Goal: Check status: Check status

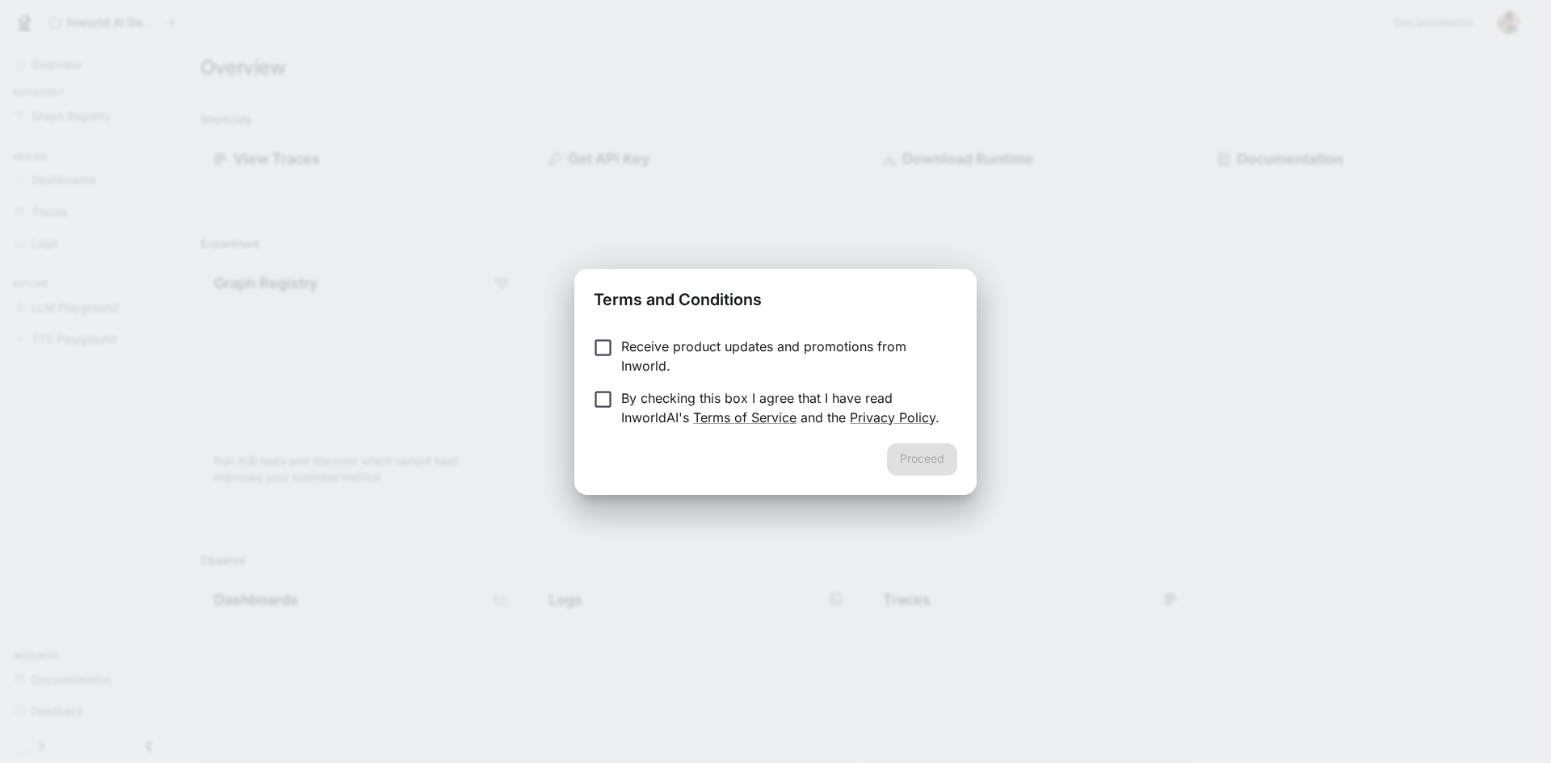
click at [927, 470] on div "Proceed" at bounding box center [775, 470] width 402 height 52
click at [936, 460] on button "Proceed" at bounding box center [922, 460] width 70 height 32
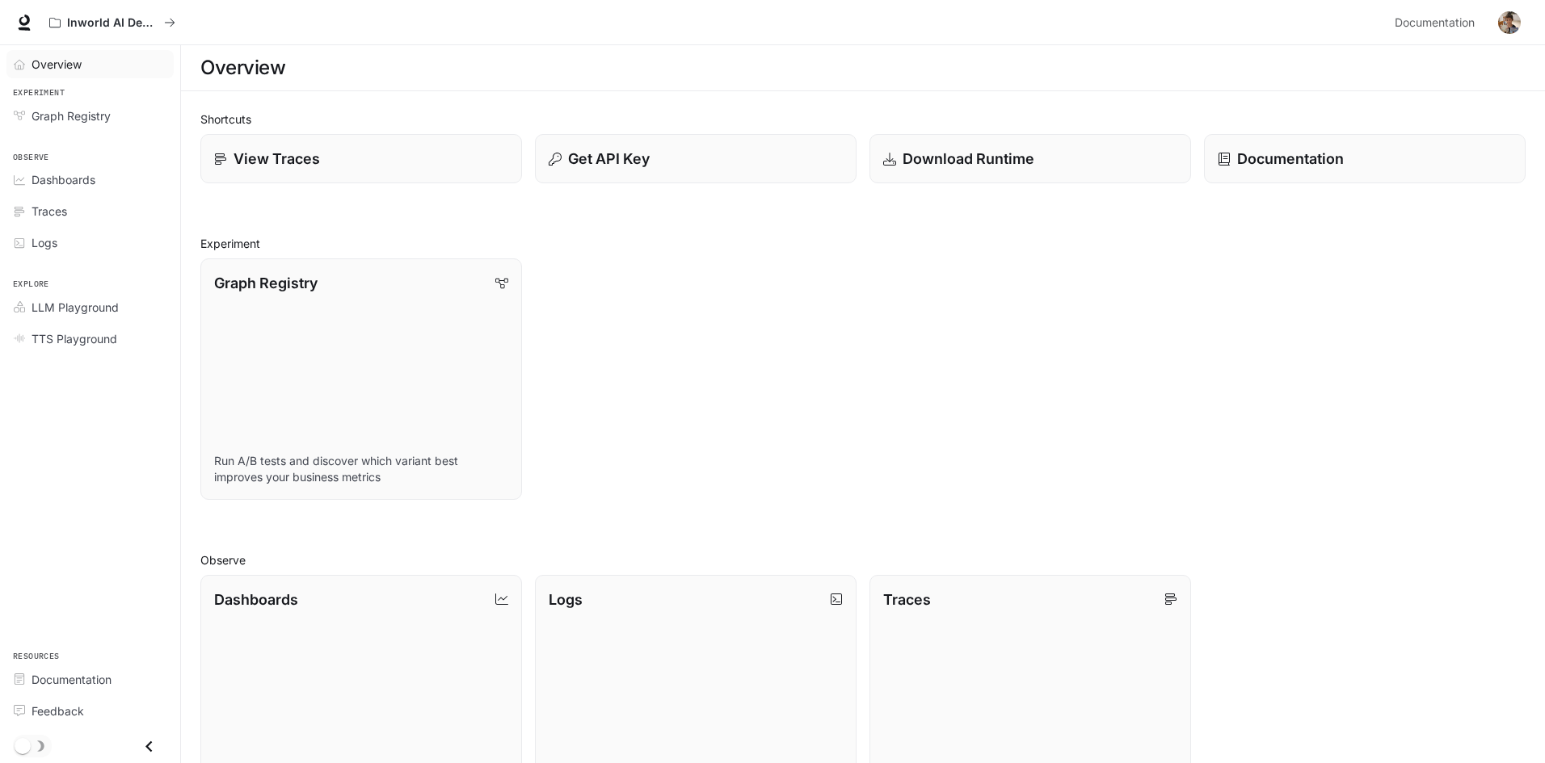
click at [67, 66] on span "Overview" at bounding box center [57, 64] width 50 height 17
click at [54, 65] on span "Overview" at bounding box center [58, 64] width 52 height 17
click at [56, 65] on span "Overview" at bounding box center [58, 64] width 52 height 17
click at [93, 180] on span "Dashboards" at bounding box center [64, 179] width 64 height 17
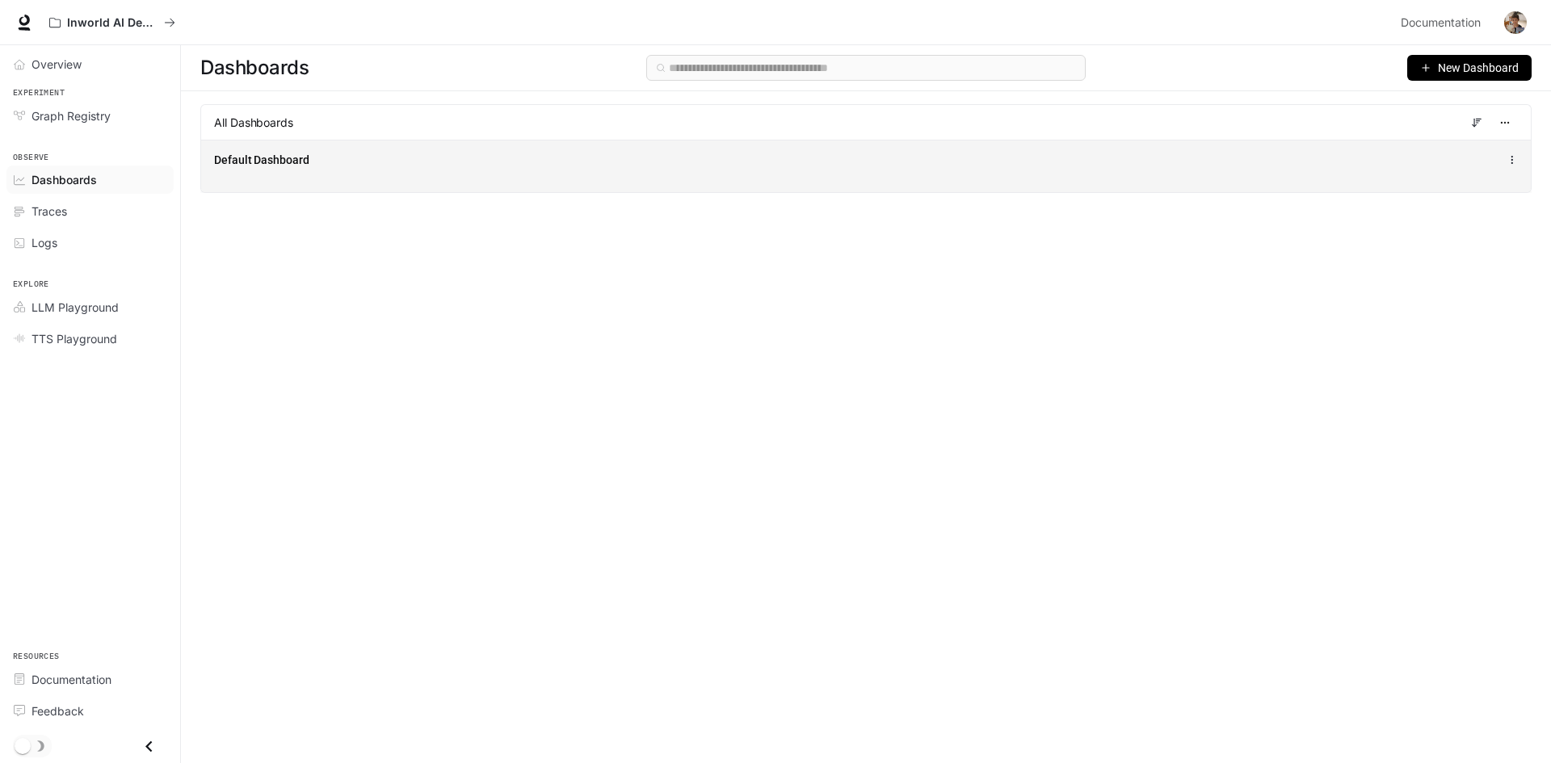
click at [1175, 154] on div "Default Dashboard" at bounding box center [866, 159] width 1304 height 19
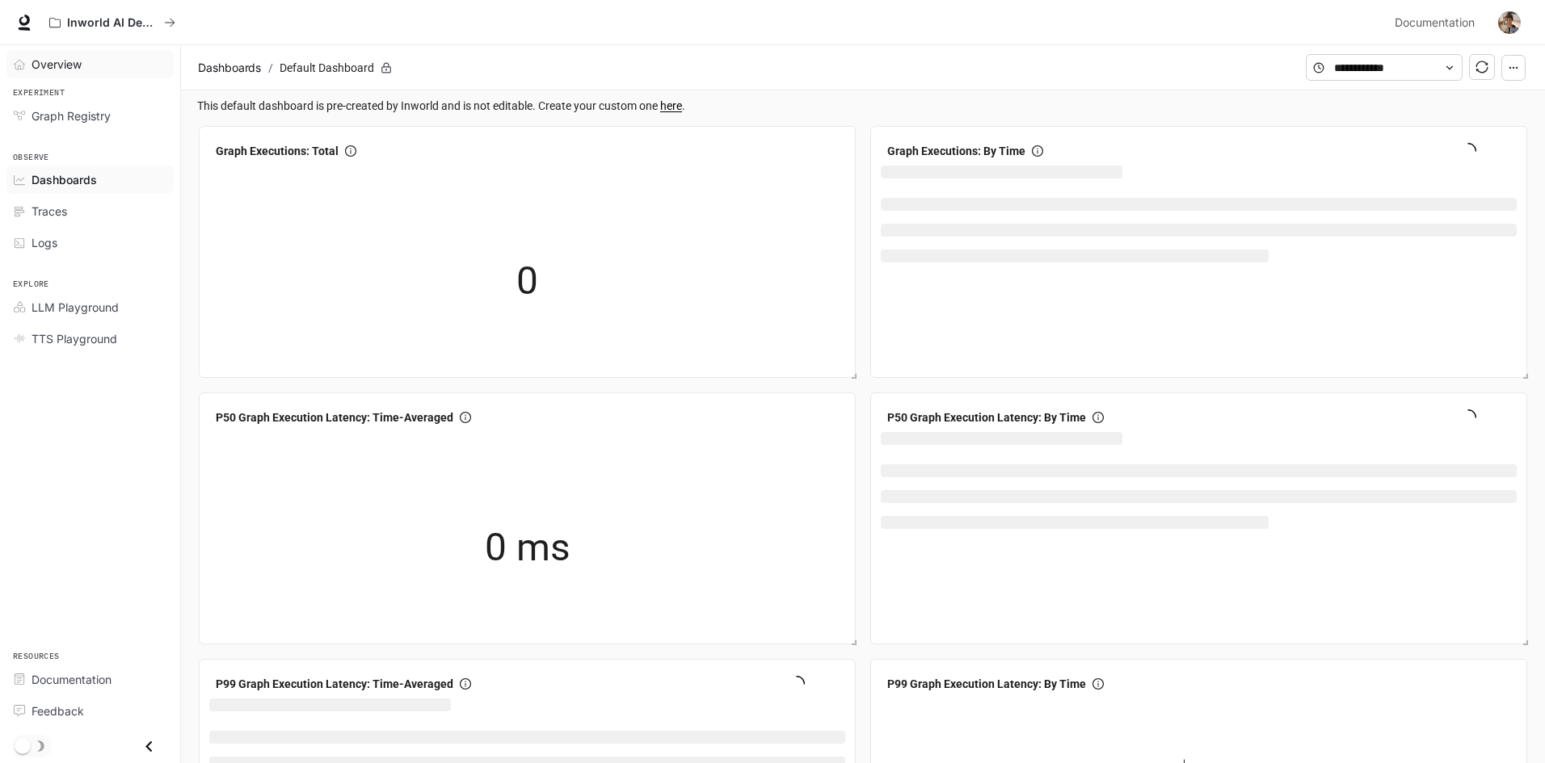
click at [69, 64] on span "Overview" at bounding box center [57, 64] width 50 height 17
